Goal: Book appointment/travel/reservation

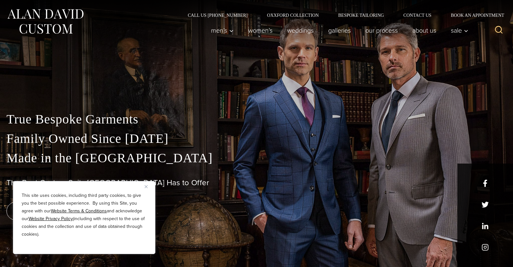
click at [14, 27] on img at bounding box center [45, 21] width 78 height 29
click at [484, 182] on h1 "The Best Custom Suits NYC Has to Offer" at bounding box center [256, 182] width 500 height 9
click at [9, 206] on link "book an appointment" at bounding box center [51, 211] width 91 height 18
